Goal: Task Accomplishment & Management: Use online tool/utility

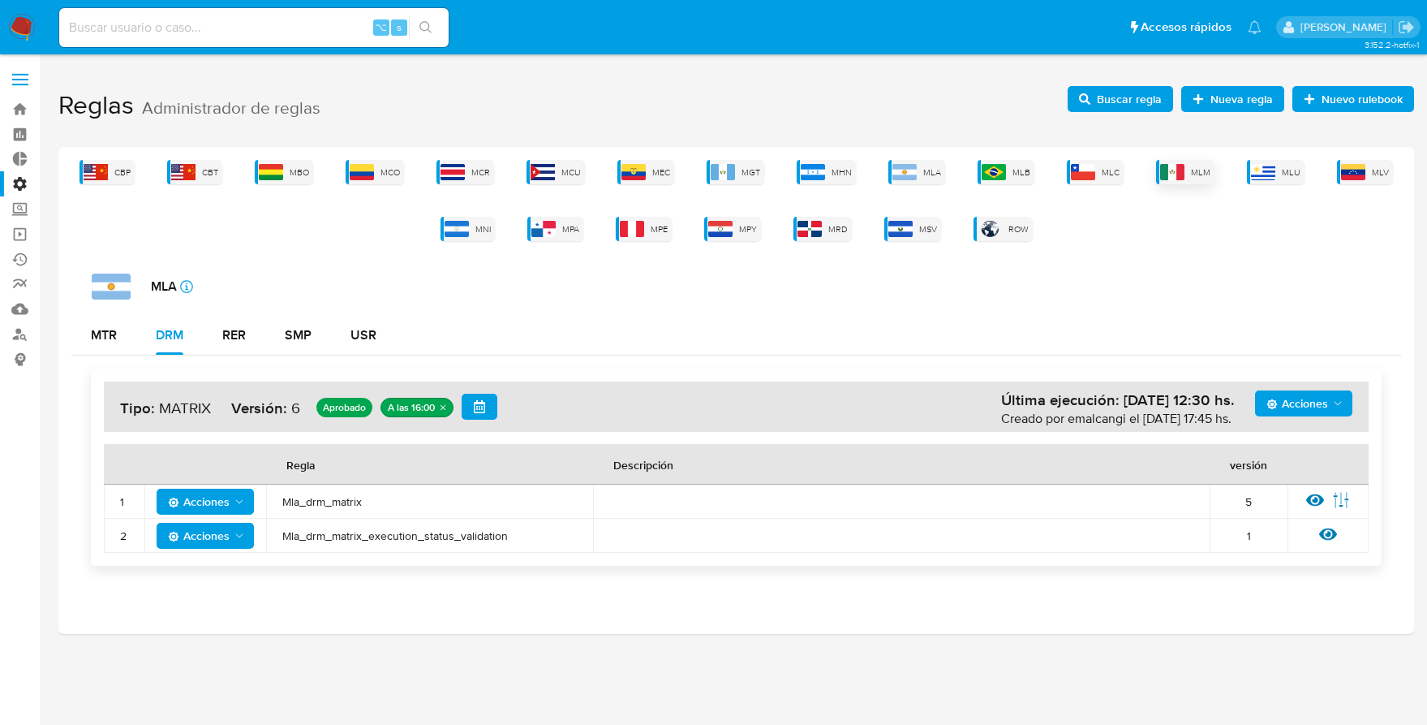
click at [1163, 175] on img at bounding box center [1172, 172] width 24 height 16
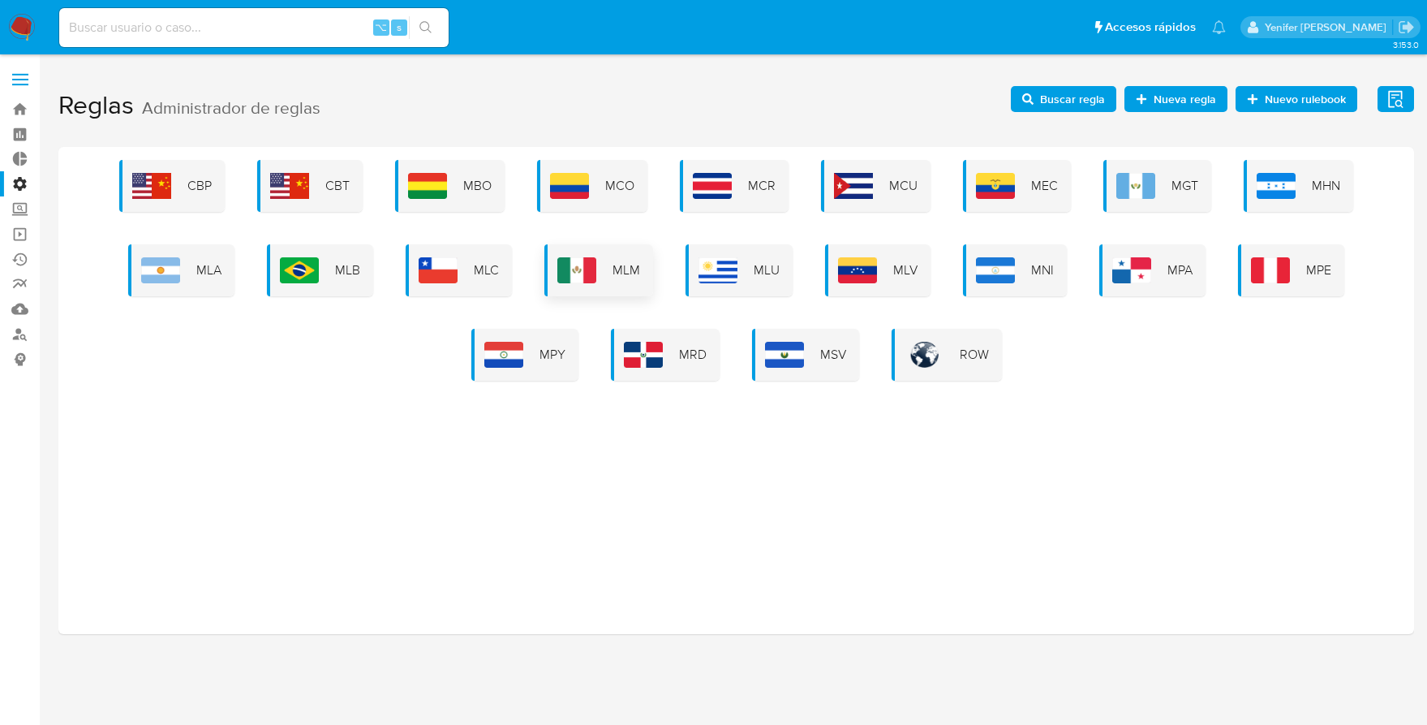
click at [645, 267] on div "MLM" at bounding box center [599, 270] width 109 height 52
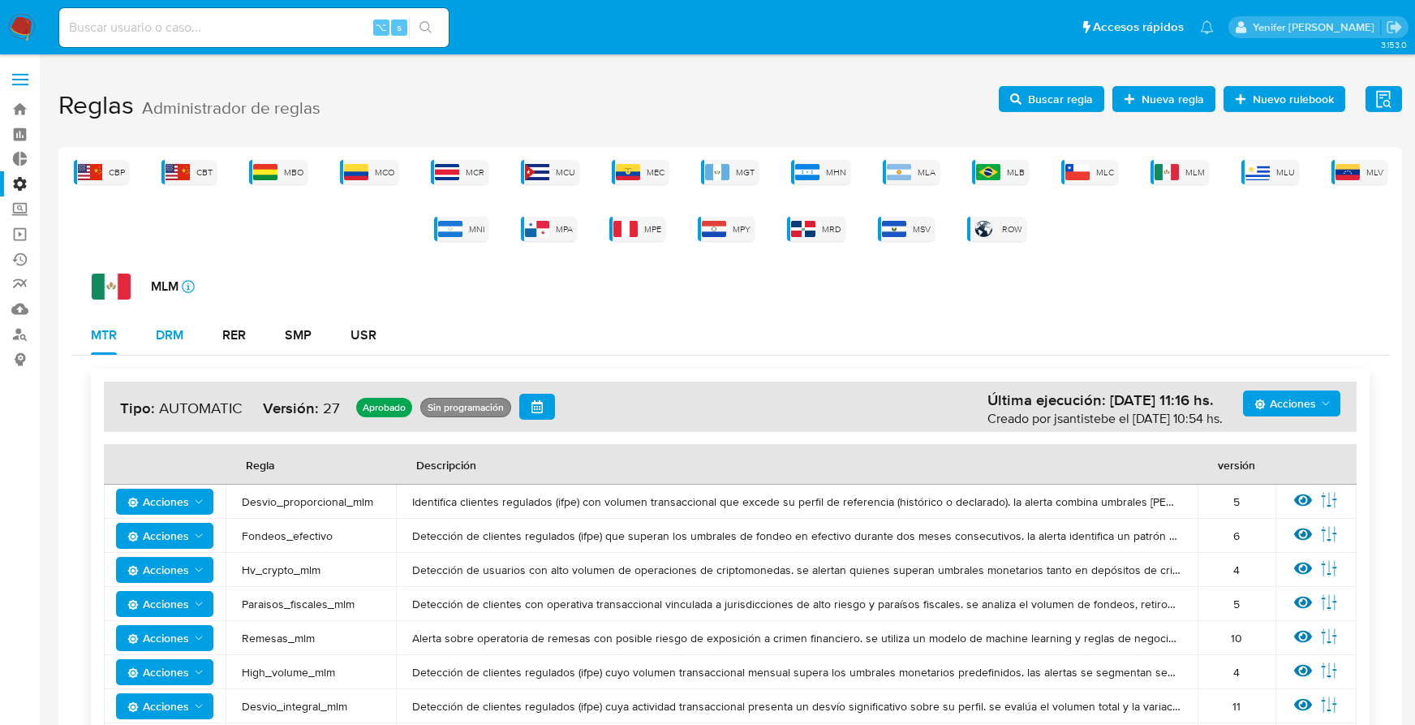
click at [166, 332] on div "DRM" at bounding box center [170, 335] width 28 height 13
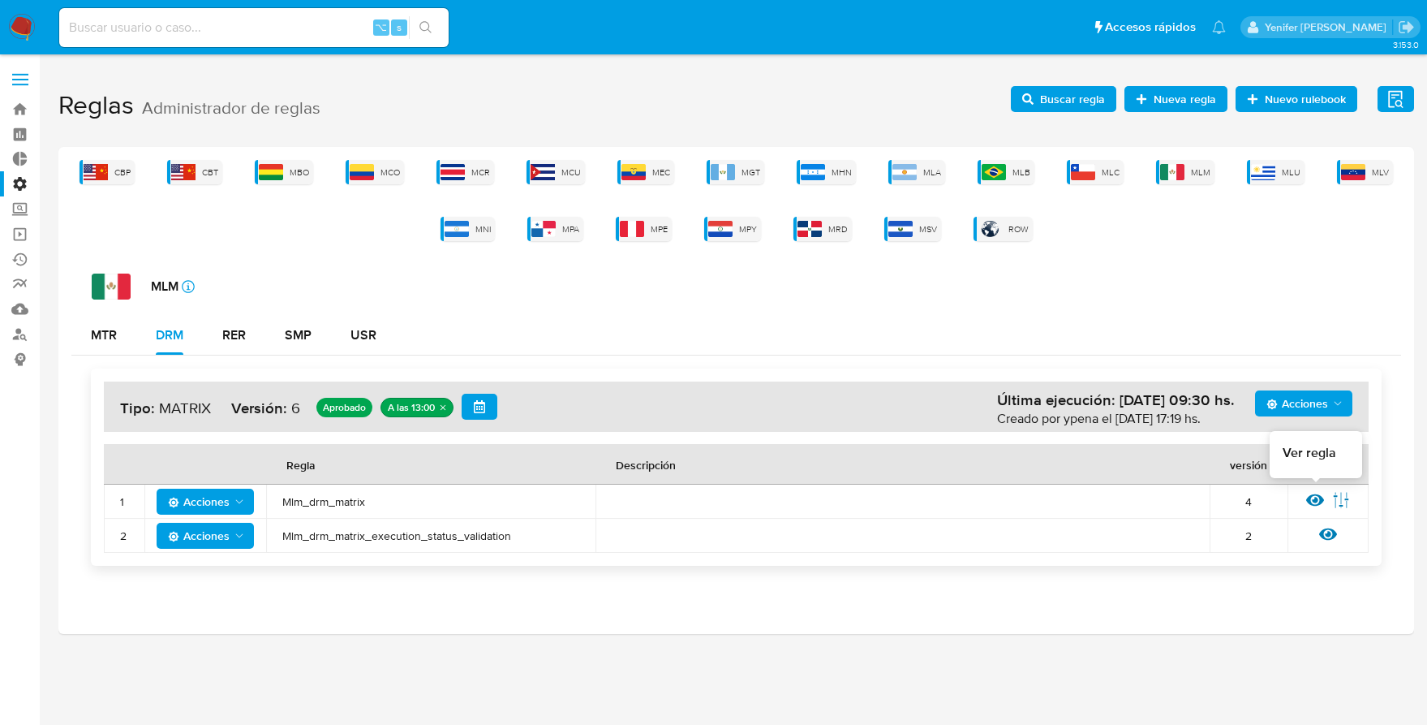
click at [1313, 502] on icon at bounding box center [1316, 500] width 18 height 18
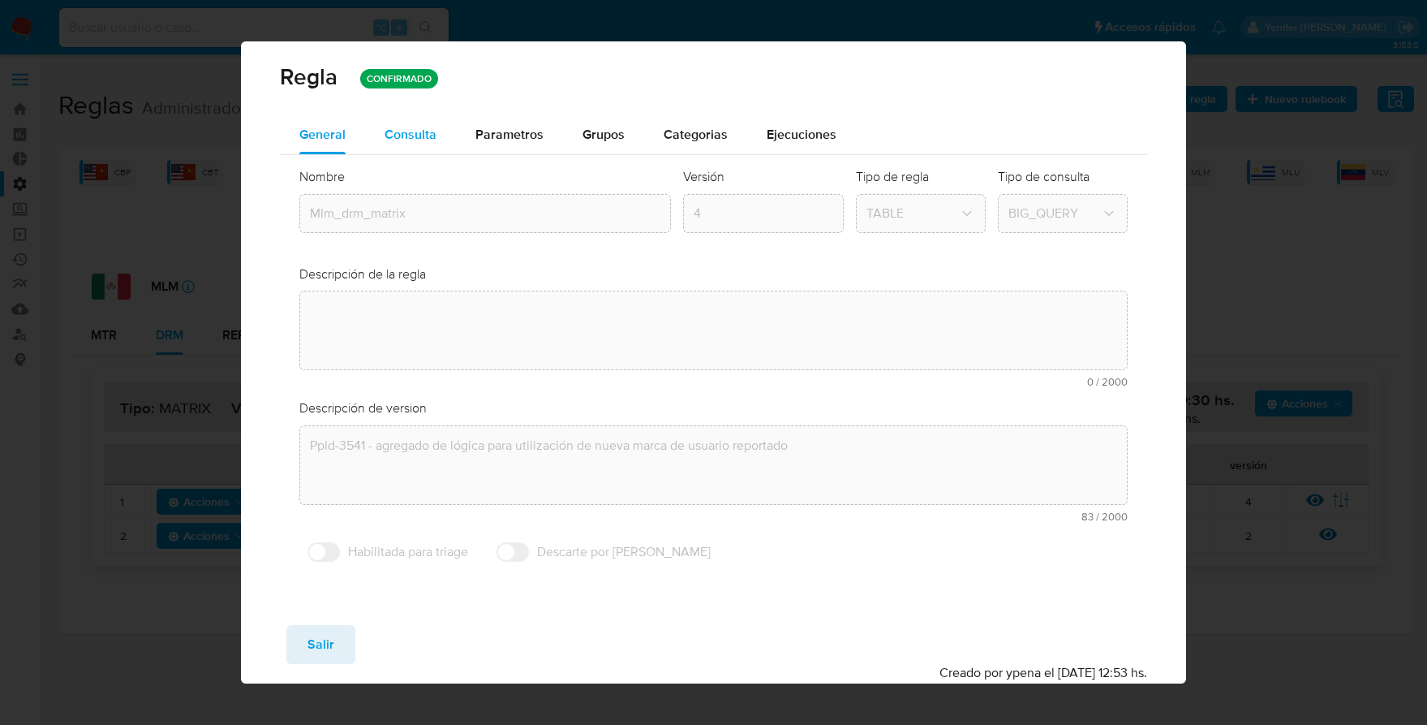
click at [421, 144] on div "Consulta" at bounding box center [411, 134] width 52 height 39
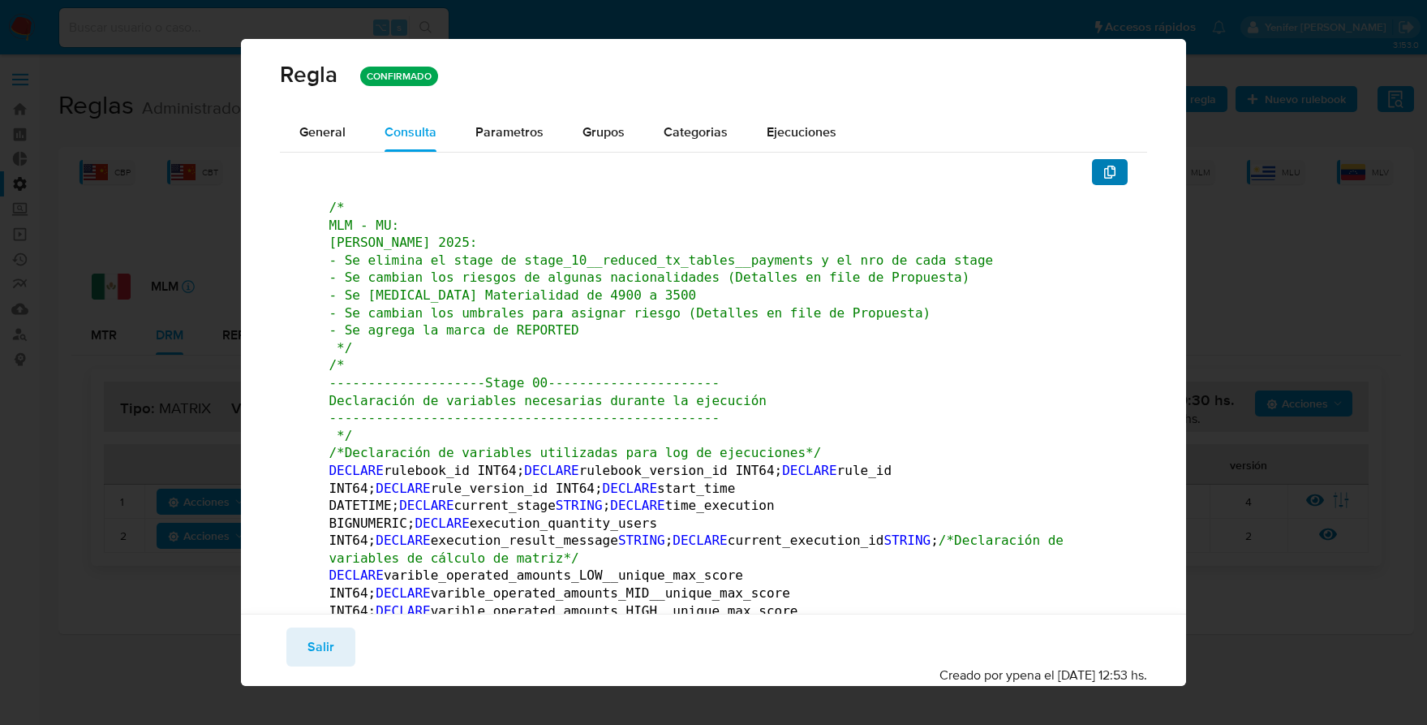
click at [1104, 170] on button "button" at bounding box center [1110, 172] width 36 height 26
